Goal: Task Accomplishment & Management: Use online tool/utility

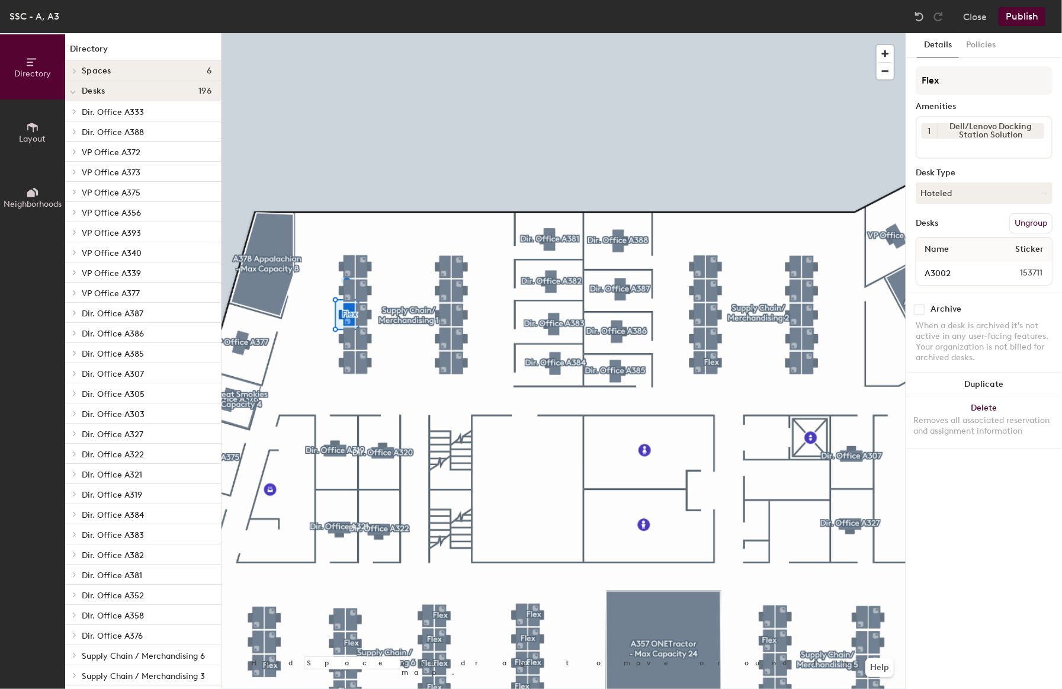
click at [1020, 216] on button "Ungroup" at bounding box center [1030, 223] width 43 height 20
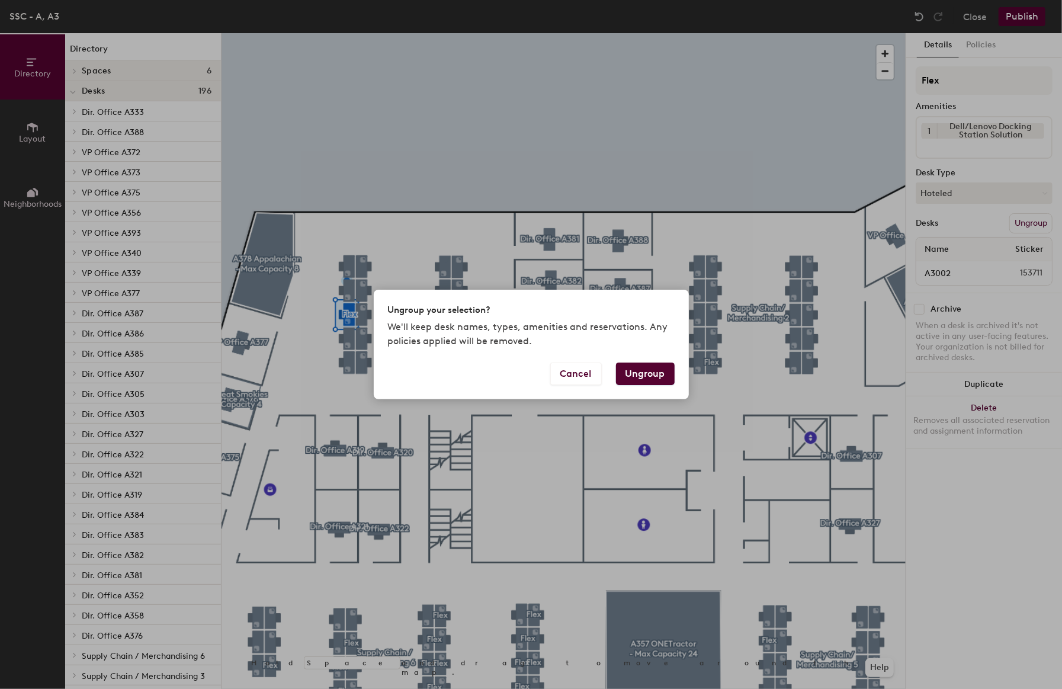
click at [649, 369] on button "Ungroup" at bounding box center [645, 373] width 59 height 22
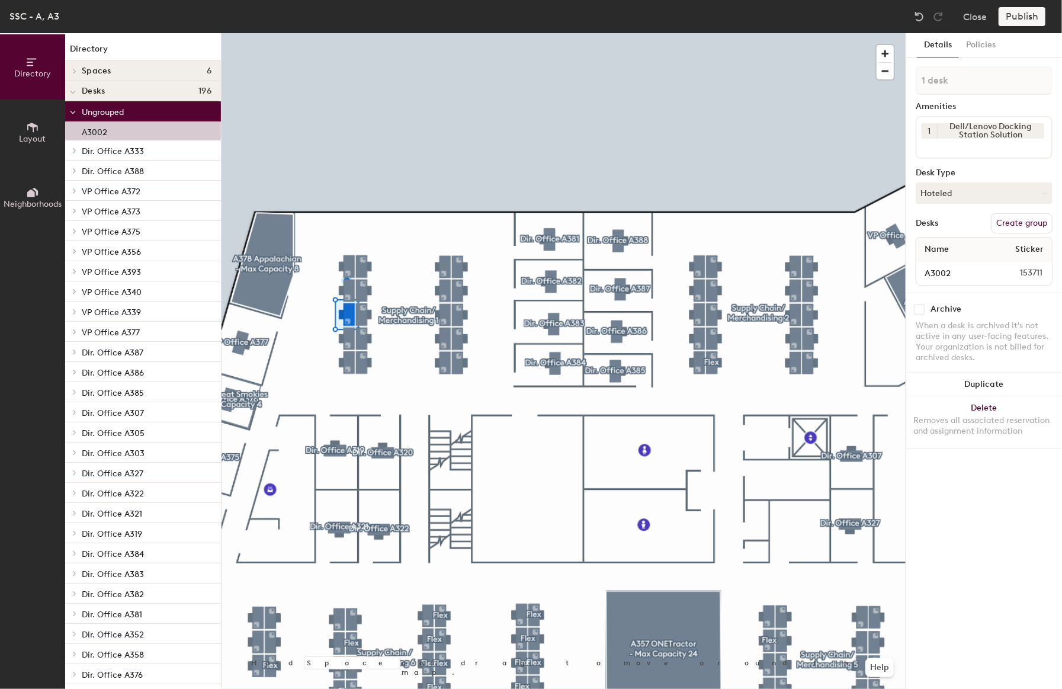
click at [1013, 217] on button "Create group" at bounding box center [1022, 223] width 62 height 20
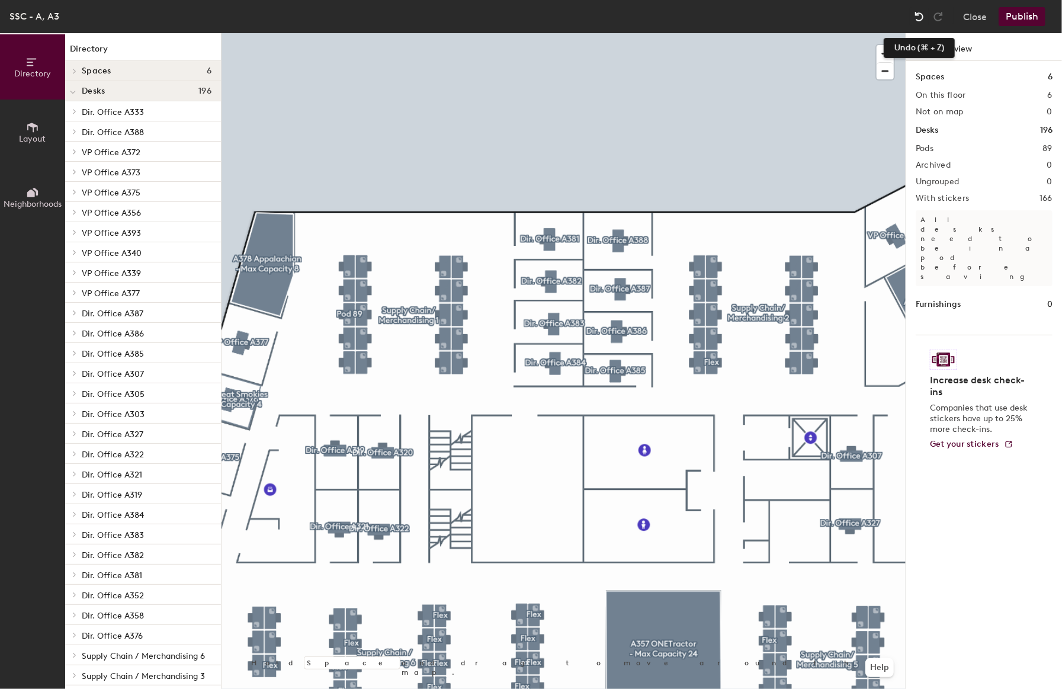
click at [925, 15] on div at bounding box center [918, 16] width 19 height 19
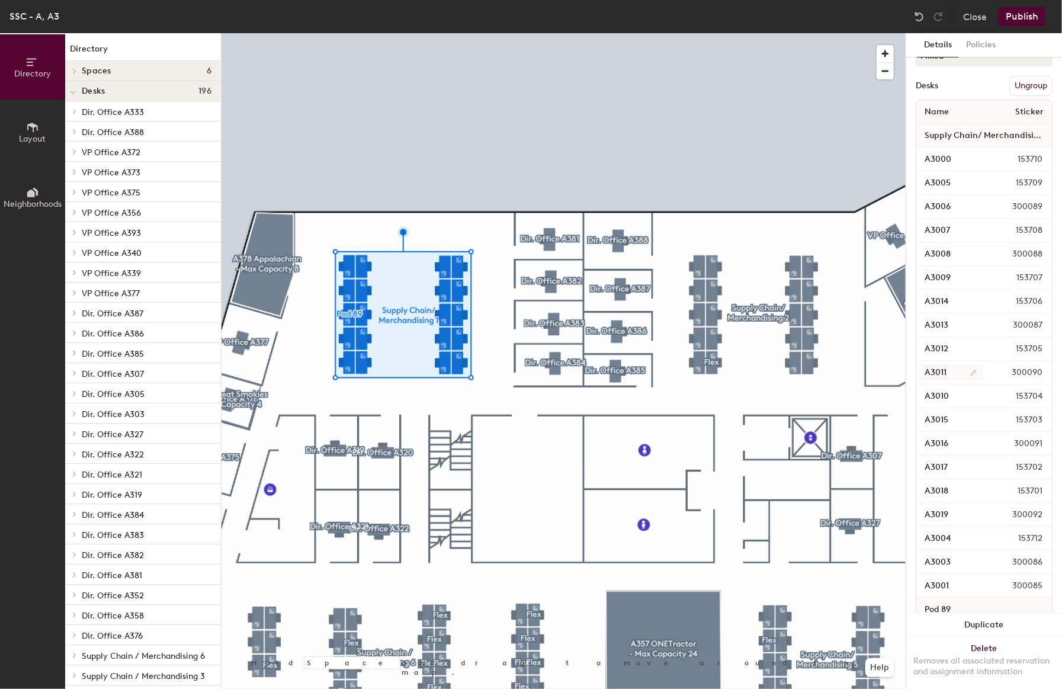
scroll to position [233, 0]
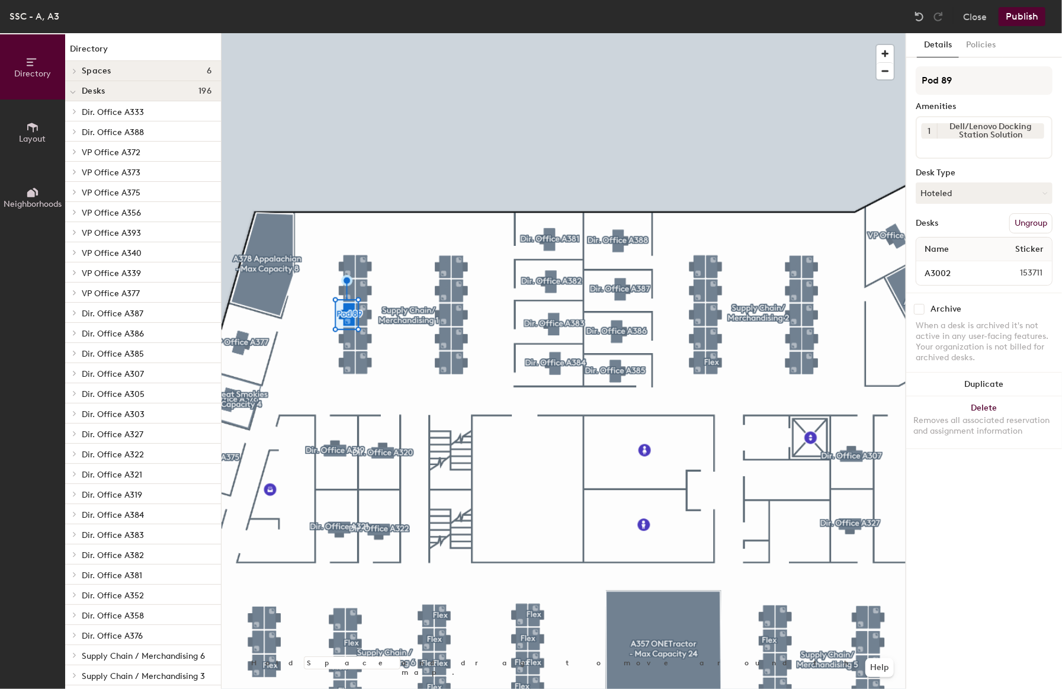
click at [1023, 214] on button "Ungroup" at bounding box center [1030, 223] width 43 height 20
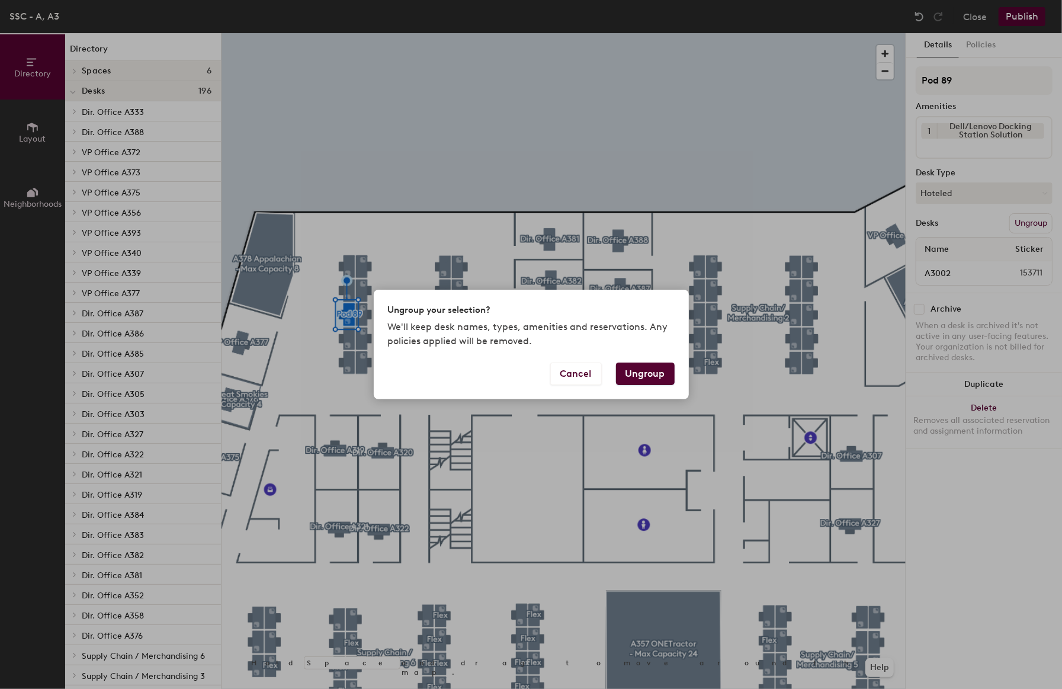
click at [655, 373] on button "Ungroup" at bounding box center [645, 373] width 59 height 22
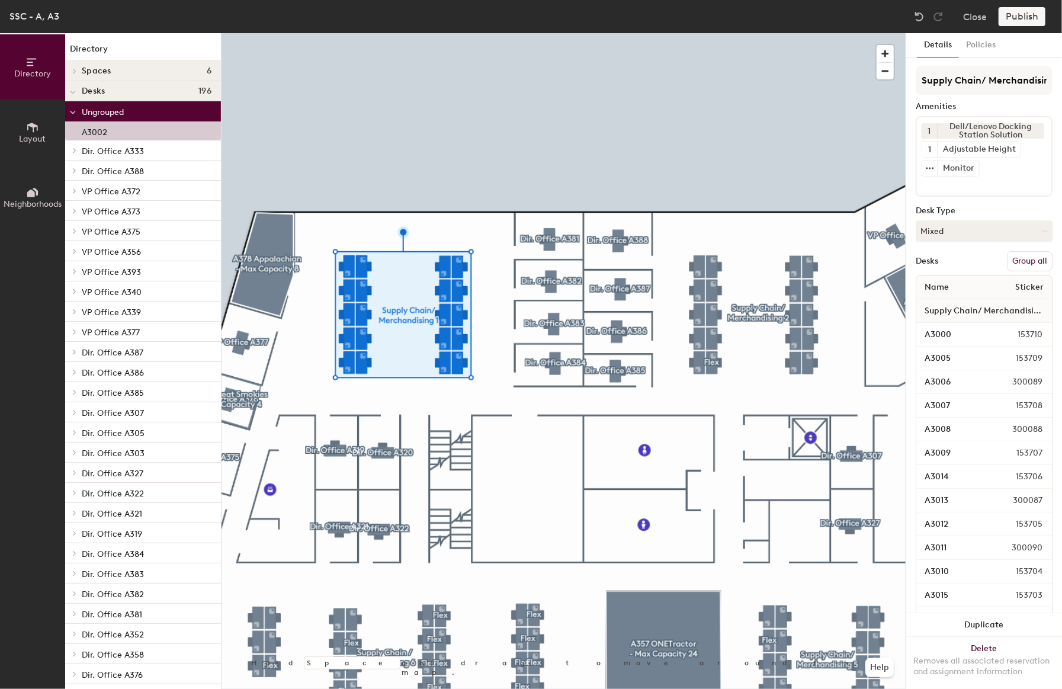
click at [1007, 252] on button "Group all" at bounding box center [1030, 261] width 46 height 20
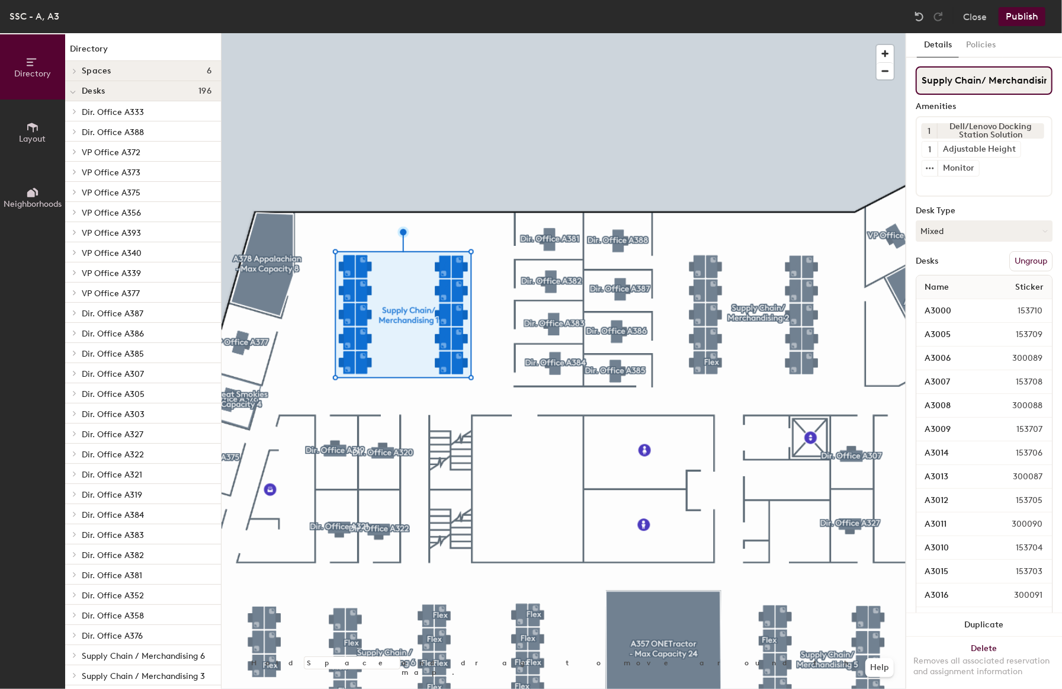
scroll to position [0, 22]
click at [1010, 22] on button "Publish" at bounding box center [1021, 16] width 47 height 19
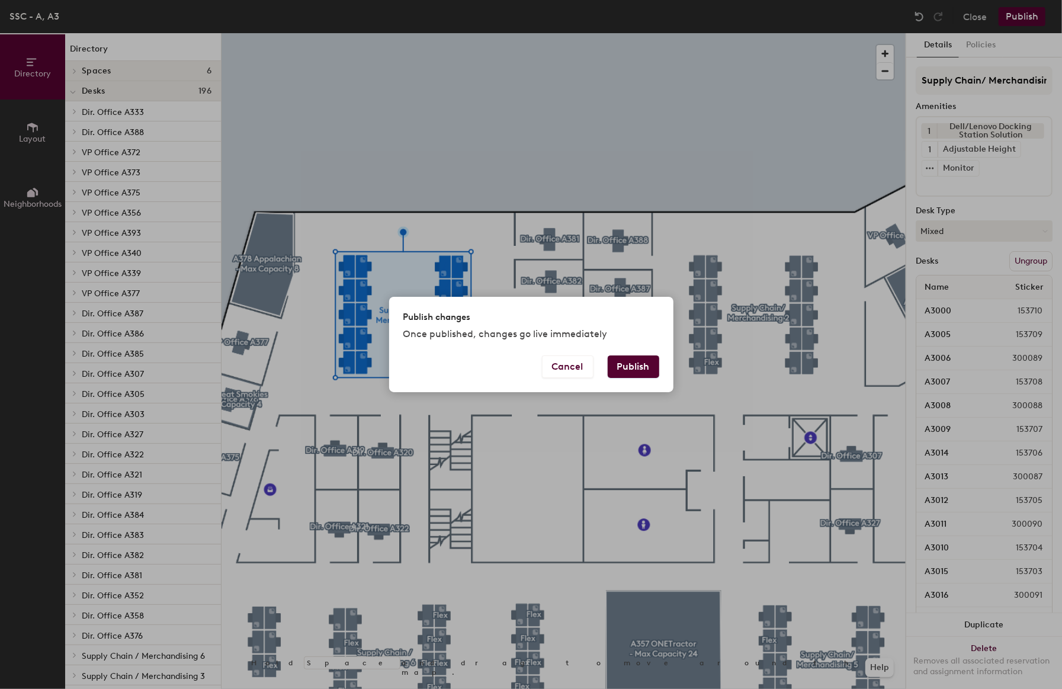
click at [619, 359] on button "Publish" at bounding box center [633, 366] width 52 height 22
